Goal: Task Accomplishment & Management: Manage account settings

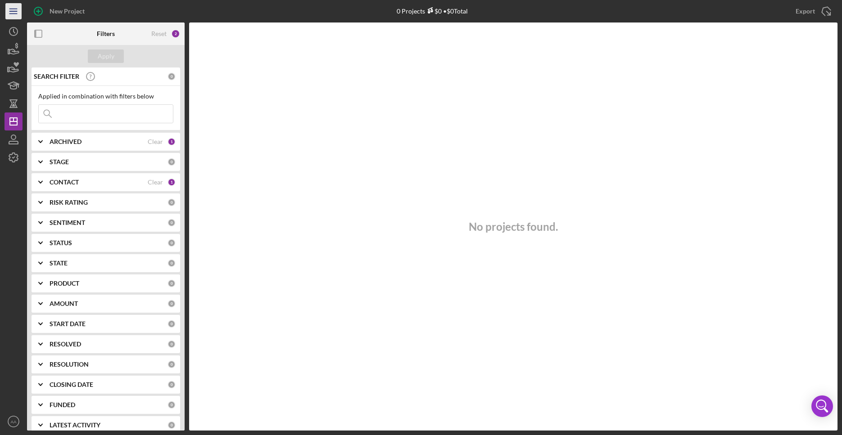
click at [18, 12] on icon "Icon/Menu" at bounding box center [14, 11] width 20 height 20
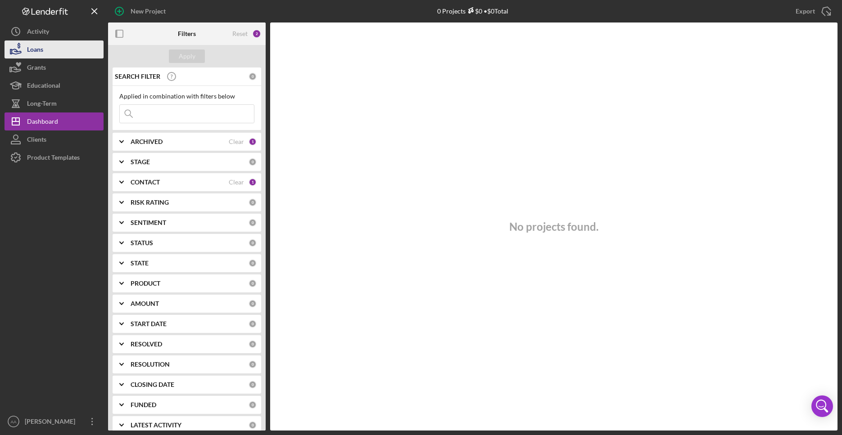
click at [50, 49] on button "Loans" at bounding box center [54, 50] width 99 height 18
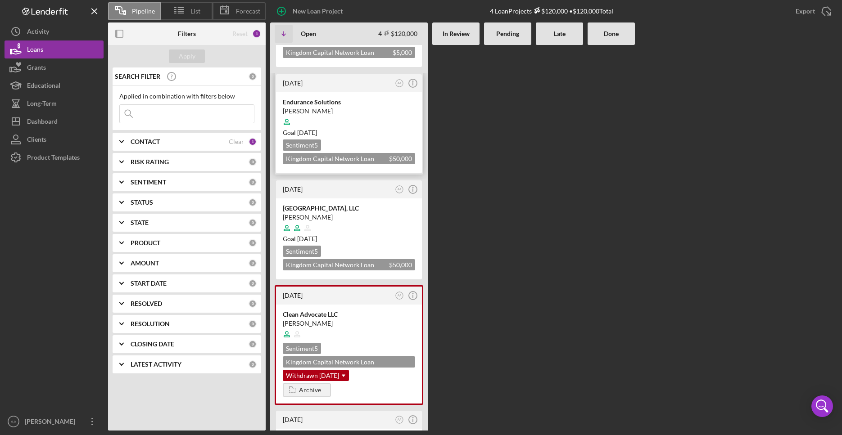
scroll to position [163, 0]
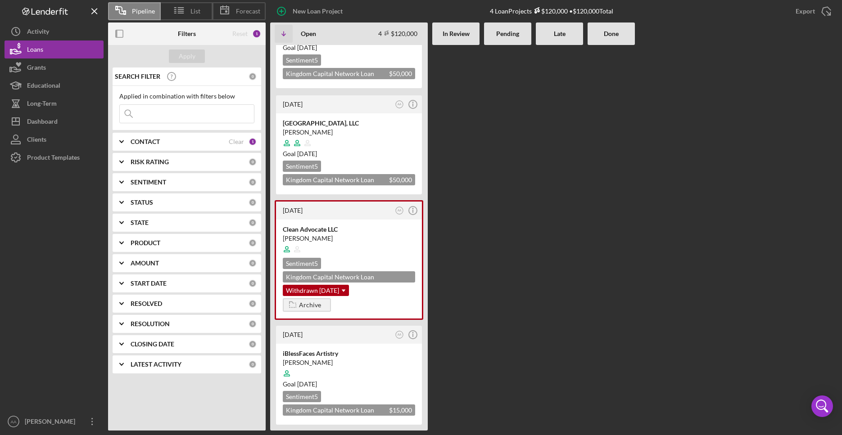
click at [175, 154] on div "RISK RATING 0" at bounding box center [194, 162] width 126 height 18
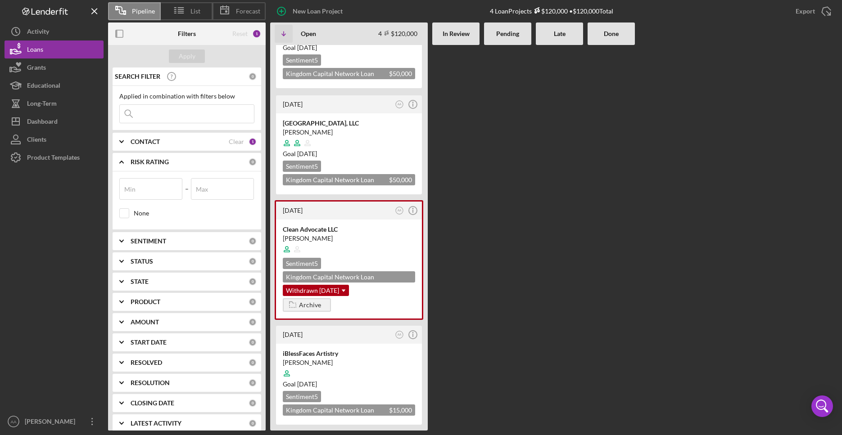
click at [173, 145] on div "CONTACT" at bounding box center [180, 141] width 98 height 7
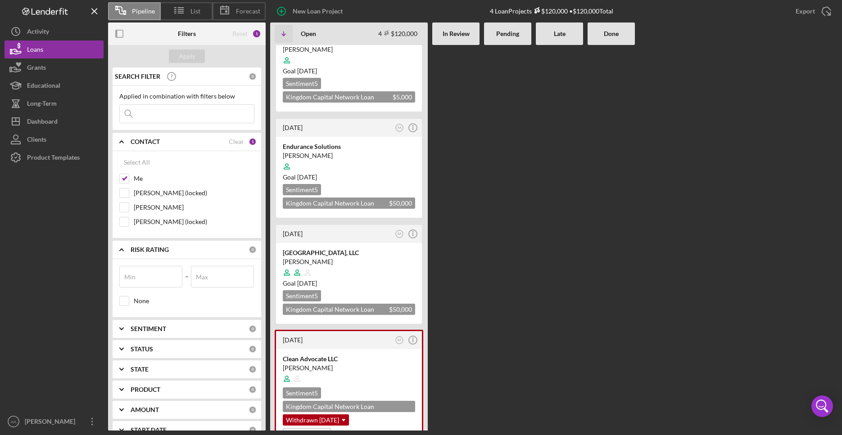
scroll to position [0, 0]
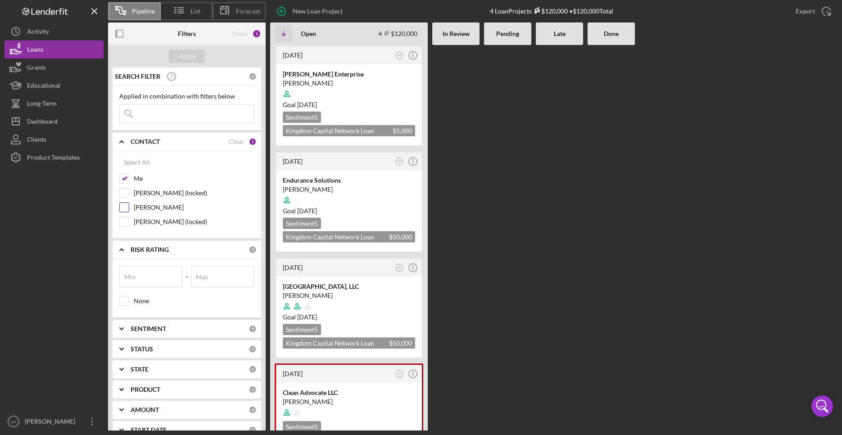
click at [156, 207] on label "[PERSON_NAME]" at bounding box center [194, 207] width 121 height 9
click at [129, 207] on input "[PERSON_NAME]" at bounding box center [124, 207] width 9 height 9
checkbox input "true"
click at [171, 118] on input at bounding box center [187, 114] width 134 height 18
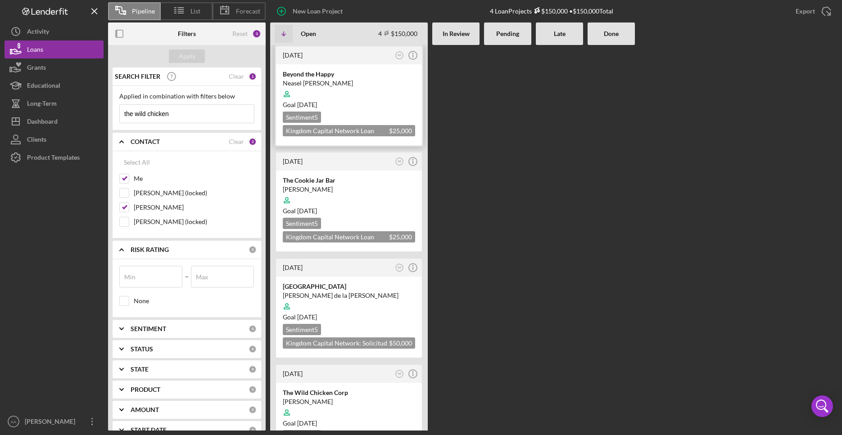
scroll to position [39, 0]
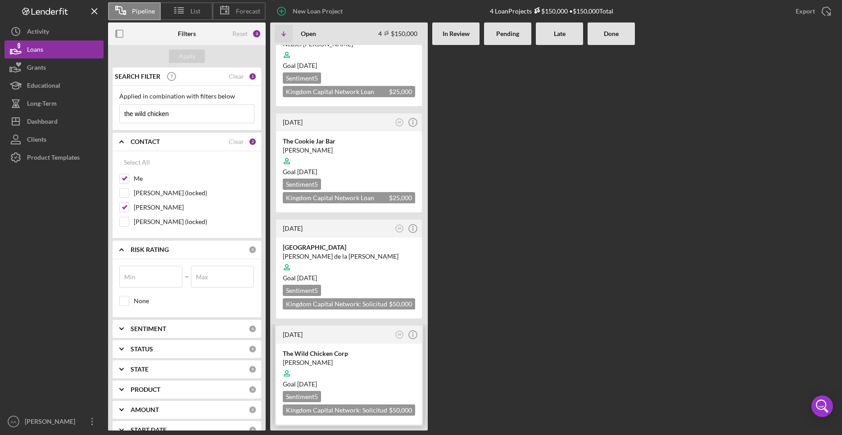
type input "the wild chicken"
click at [345, 380] on div at bounding box center [349, 373] width 132 height 17
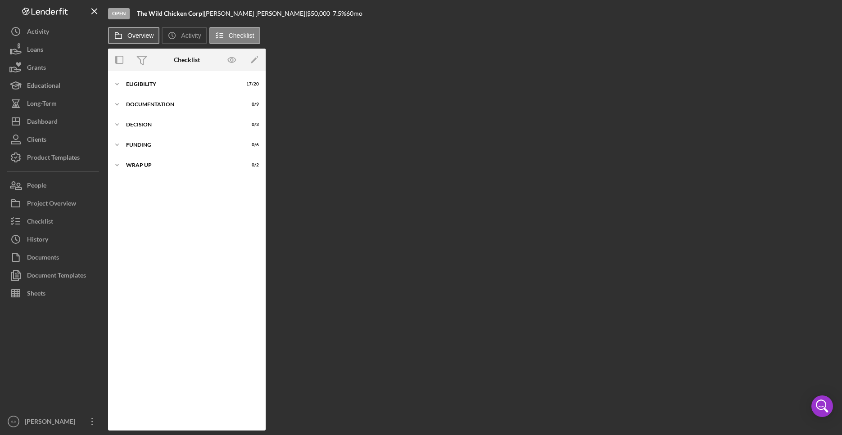
click at [138, 36] on label "Overview" at bounding box center [140, 35] width 26 height 7
click at [138, 36] on button "Overview" at bounding box center [133, 35] width 51 height 17
click at [144, 35] on label "Overview" at bounding box center [140, 35] width 26 height 7
click at [144, 35] on button "Overview" at bounding box center [133, 35] width 51 height 17
click at [34, 189] on div "People" at bounding box center [36, 187] width 19 height 20
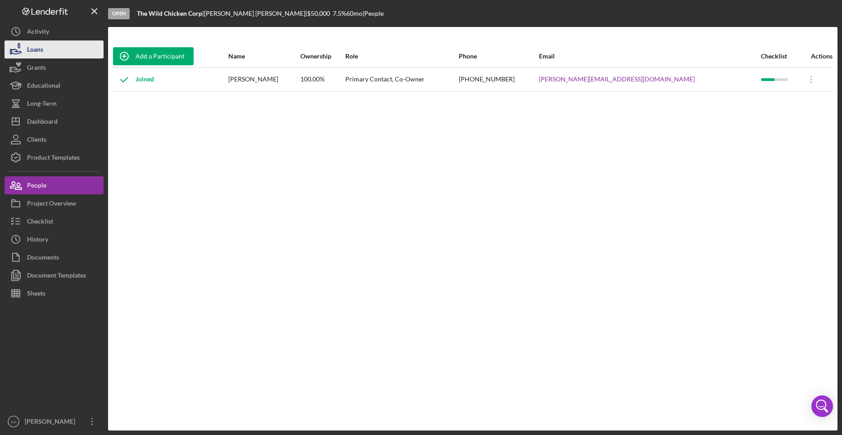
click at [49, 43] on button "Loans" at bounding box center [54, 50] width 99 height 18
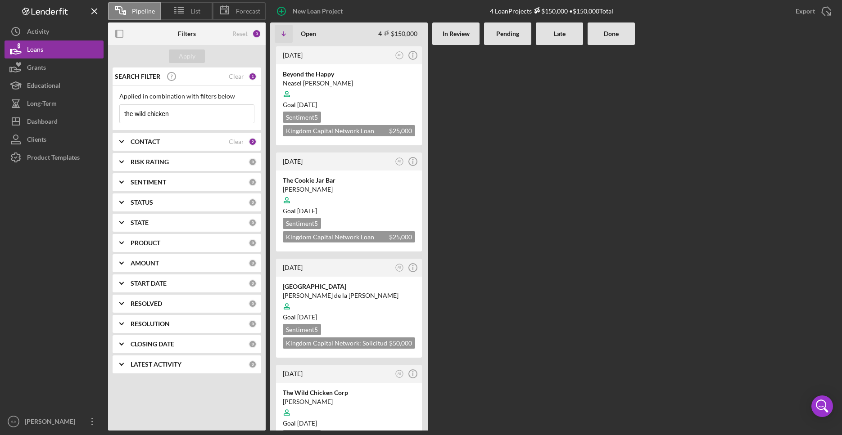
click at [185, 100] on div "Applied in combination with filters below" at bounding box center [186, 96] width 135 height 7
click at [185, 109] on input "the wild chicken" at bounding box center [187, 114] width 134 height 18
drag, startPoint x: 185, startPoint y: 111, endPoint x: -277, endPoint y: 14, distance: 472.0
click at [120, 105] on input "the wild chicken" at bounding box center [187, 114] width 134 height 18
type input "beyond the happy"
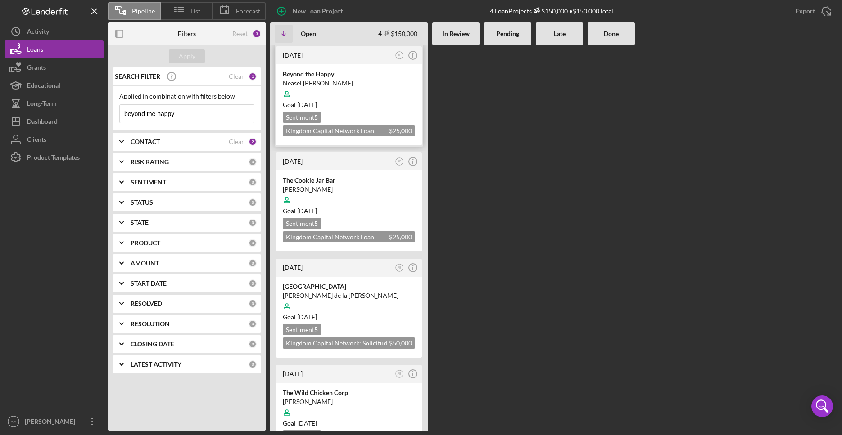
click at [375, 81] on div "Neasel [PERSON_NAME]" at bounding box center [349, 83] width 132 height 9
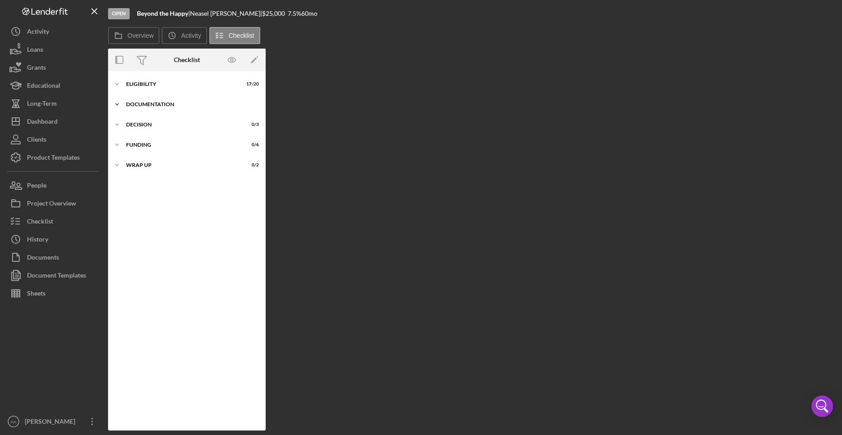
click at [142, 105] on div "DOCUMENTATION" at bounding box center [190, 104] width 128 height 5
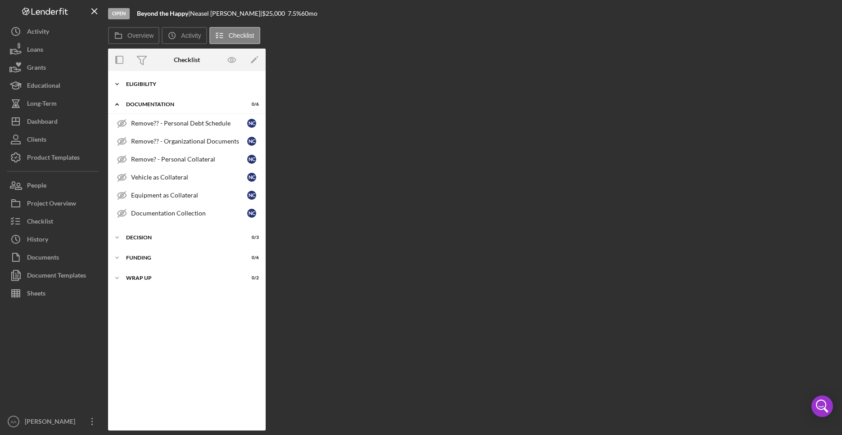
click at [136, 86] on div "ELIGIBILITY" at bounding box center [190, 84] width 128 height 5
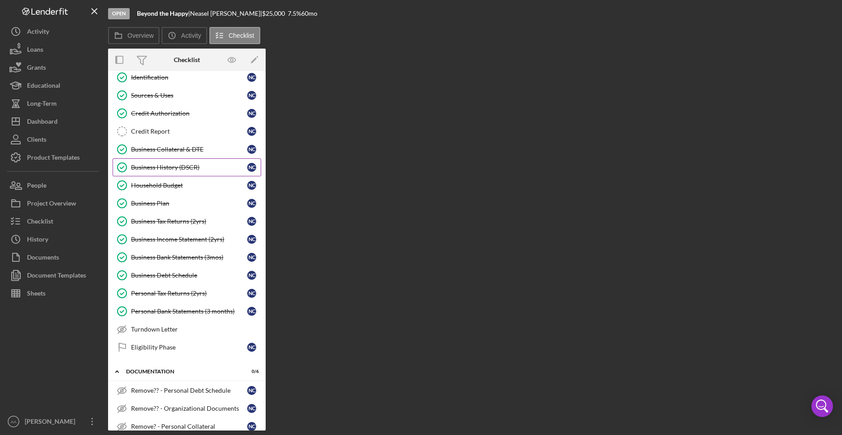
scroll to position [73, 0]
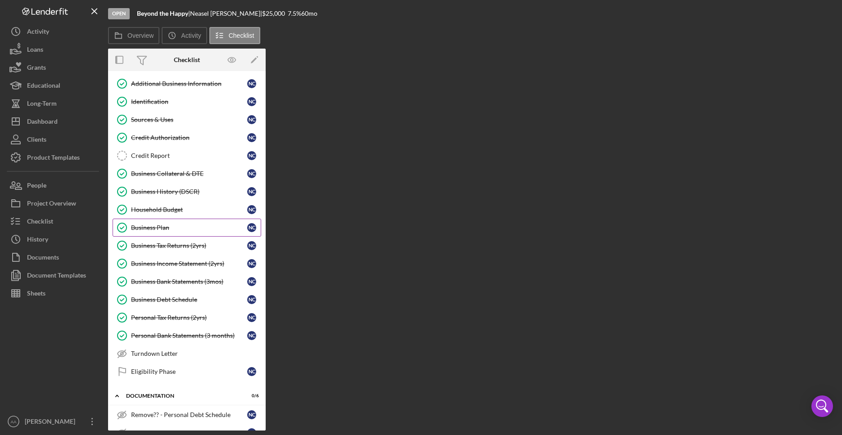
click at [181, 226] on div "Business Plan" at bounding box center [189, 227] width 116 height 7
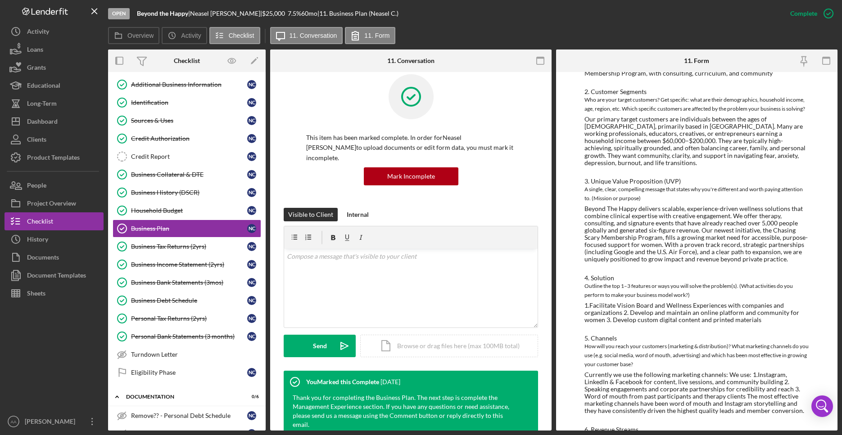
scroll to position [173, 0]
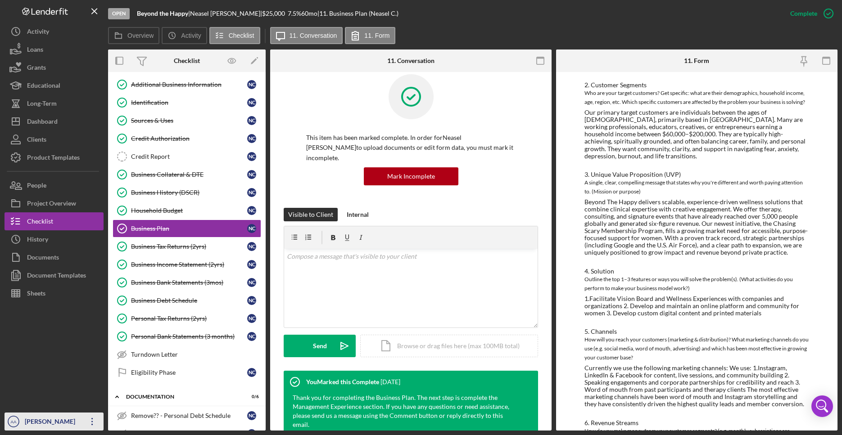
click at [13, 429] on icon "AA" at bounding box center [14, 422] width 18 height 23
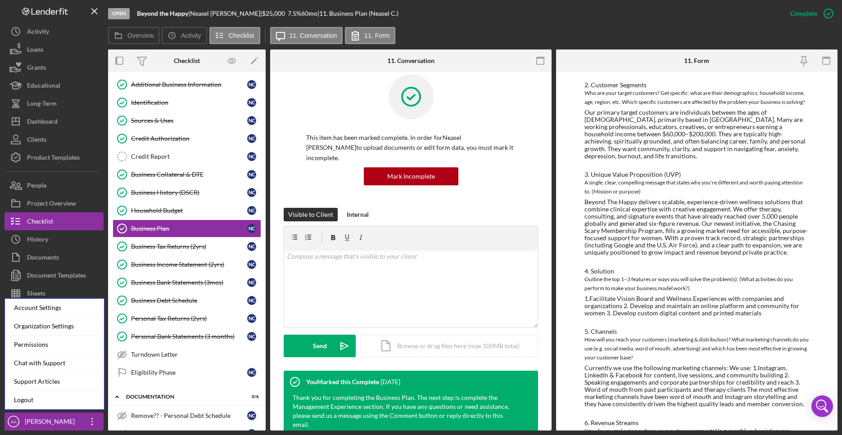
click at [445, 35] on div "Overview Icon/History Activity Checklist Icon/Message 11. Conversation 11. Form" at bounding box center [472, 36] width 729 height 18
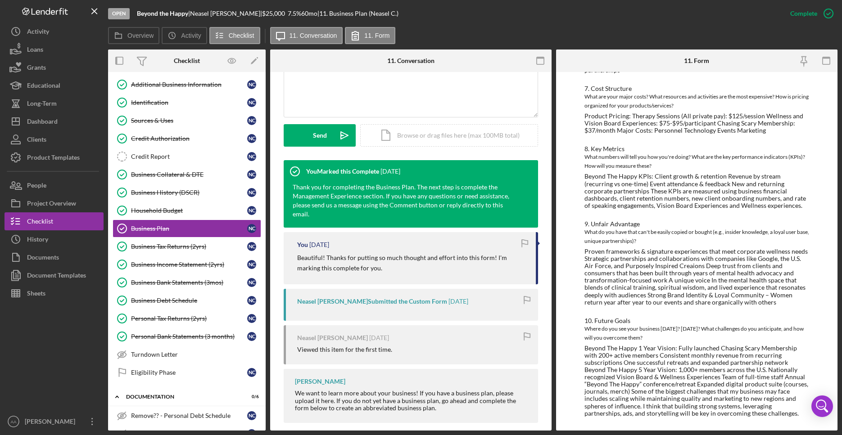
scroll to position [588, 0]
drag, startPoint x: 584, startPoint y: 156, endPoint x: 729, endPoint y: 435, distance: 315.4
click at [729, 431] on div "To edit this form you must mark this item incomplete Lean Canvas Business Plan …" at bounding box center [696, 251] width 281 height 359
copy div
